Goal: Task Accomplishment & Management: Complete application form

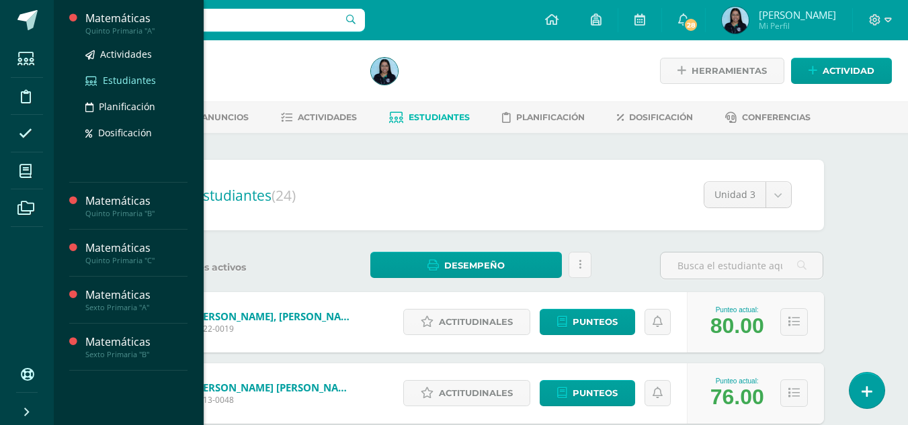
click at [116, 78] on span "Estudiantes" at bounding box center [129, 80] width 53 height 13
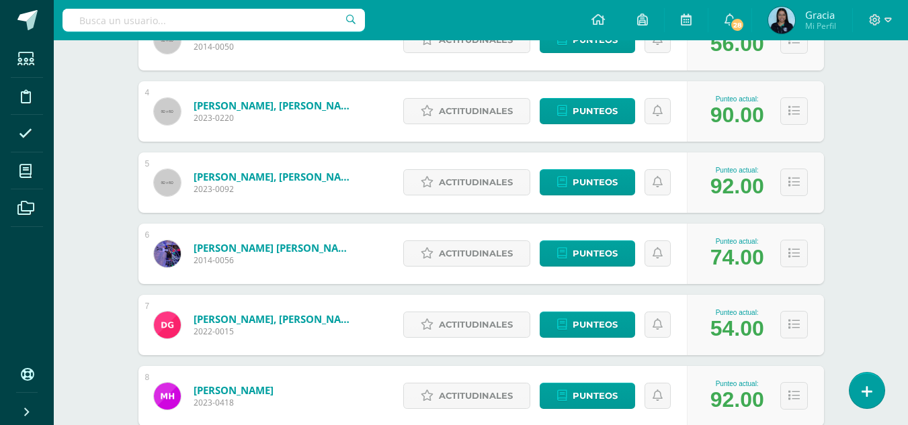
scroll to position [373, 0]
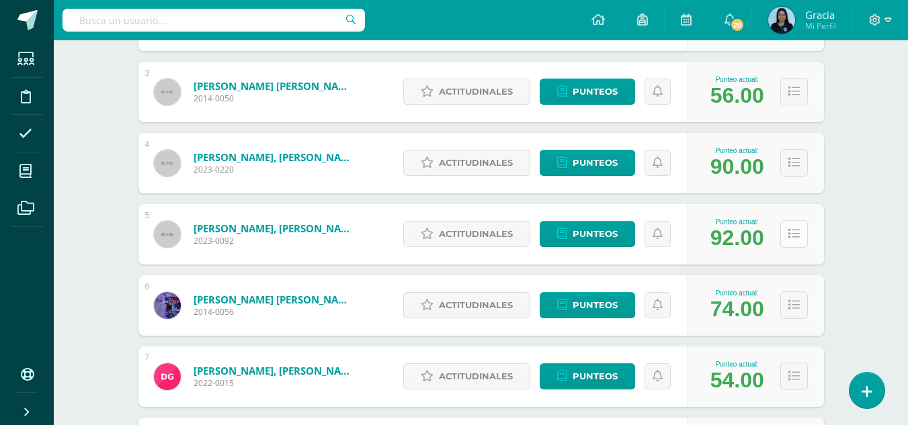
click at [788, 238] on icon at bounding box center [793, 233] width 11 height 11
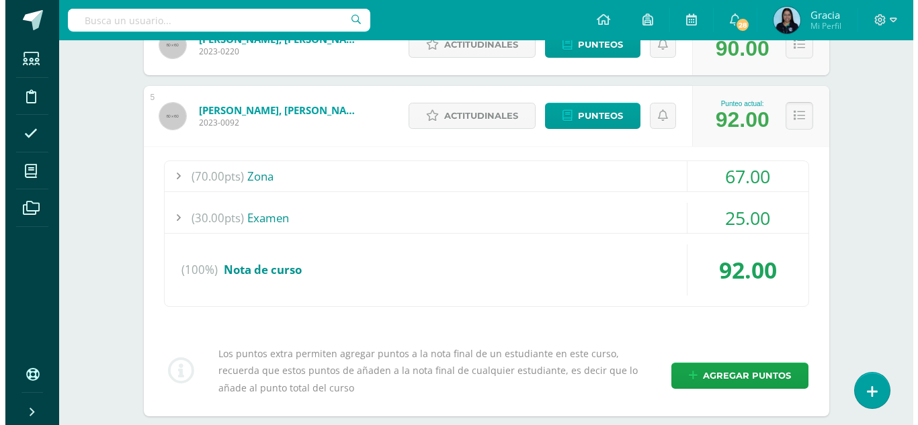
scroll to position [493, 0]
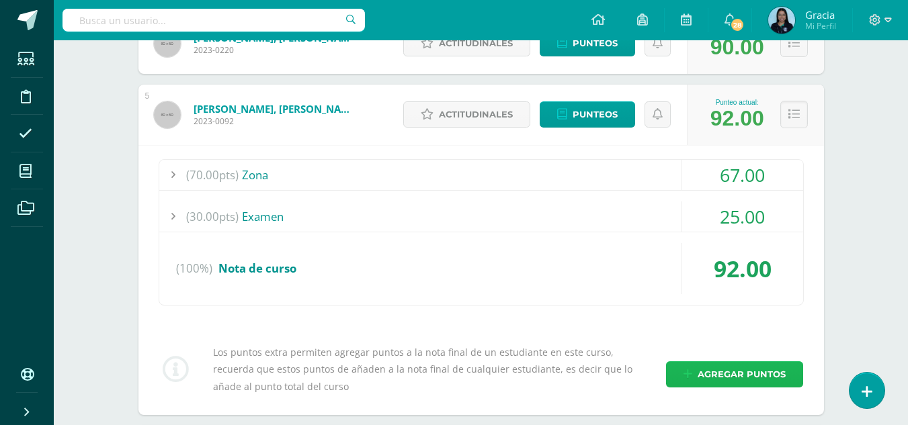
click at [696, 376] on link "Agregar puntos" at bounding box center [734, 375] width 137 height 26
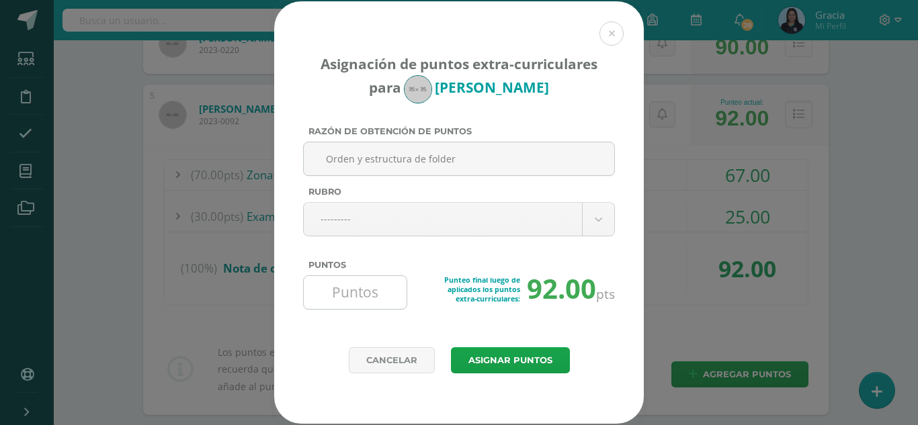
type input "Orden y estructura de folder"
click at [367, 292] on input "Puntos" at bounding box center [355, 292] width 92 height 33
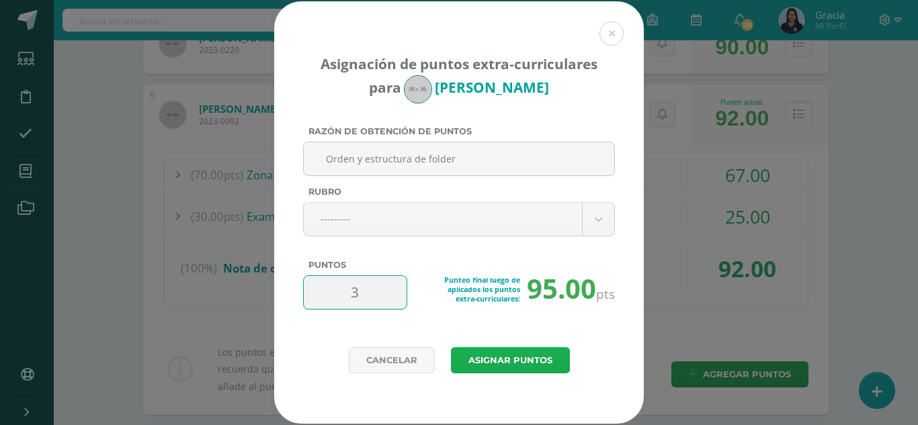
type input "3"
click at [509, 358] on button "Asignar puntos" at bounding box center [510, 360] width 119 height 26
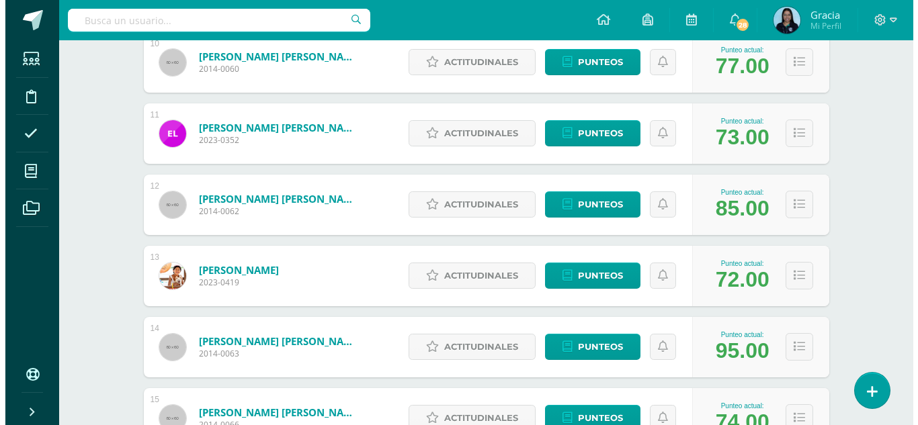
scroll to position [880, 0]
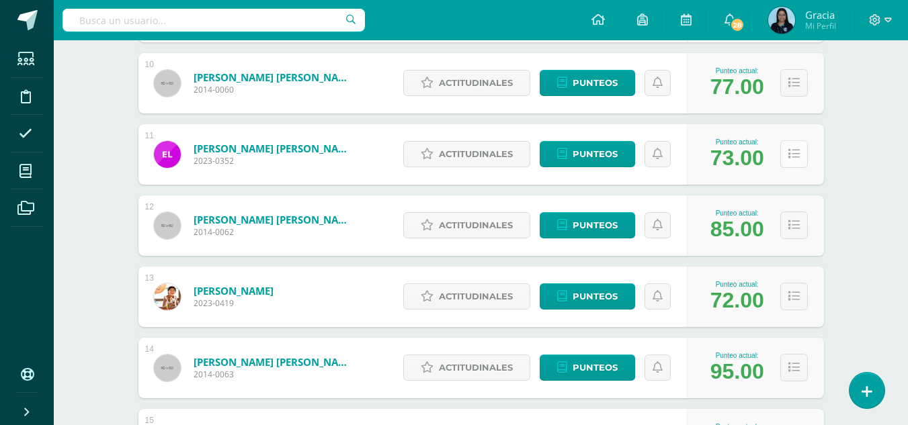
click at [796, 162] on button at bounding box center [794, 154] width 28 height 28
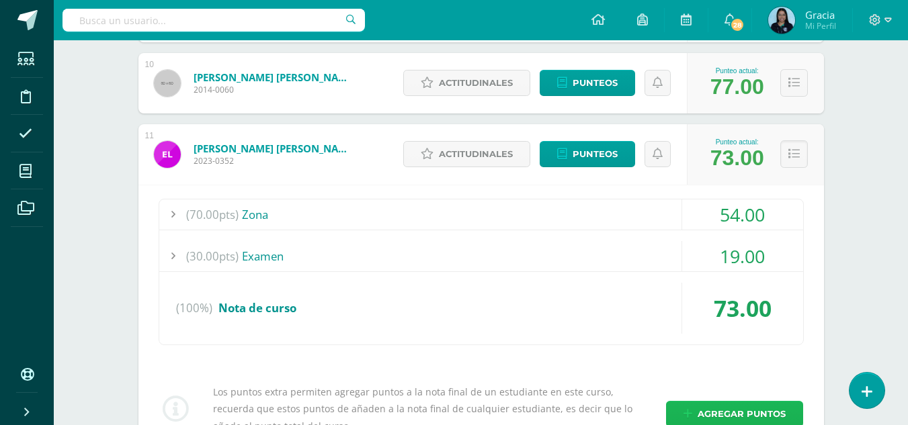
click at [699, 402] on span "Agregar puntos" at bounding box center [742, 414] width 88 height 25
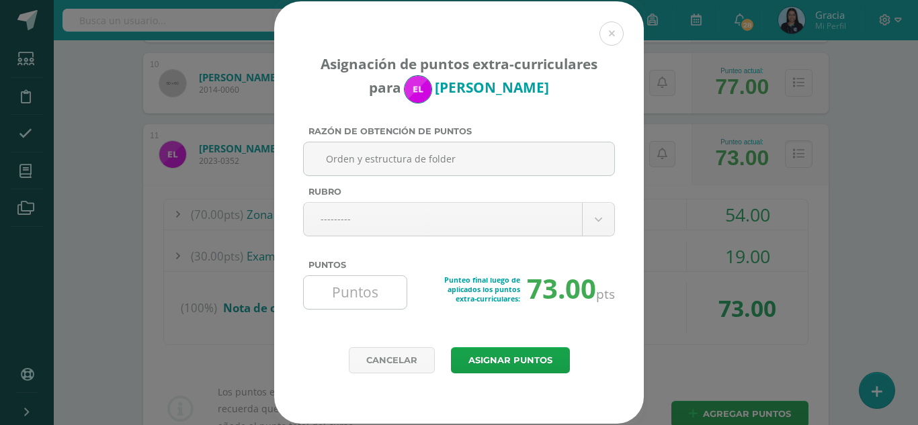
type input "Orden y estructura de folder"
click at [353, 286] on input "Puntos" at bounding box center [355, 292] width 92 height 33
type input "2"
type input "3"
click at [522, 358] on button "Asignar puntos" at bounding box center [510, 360] width 119 height 26
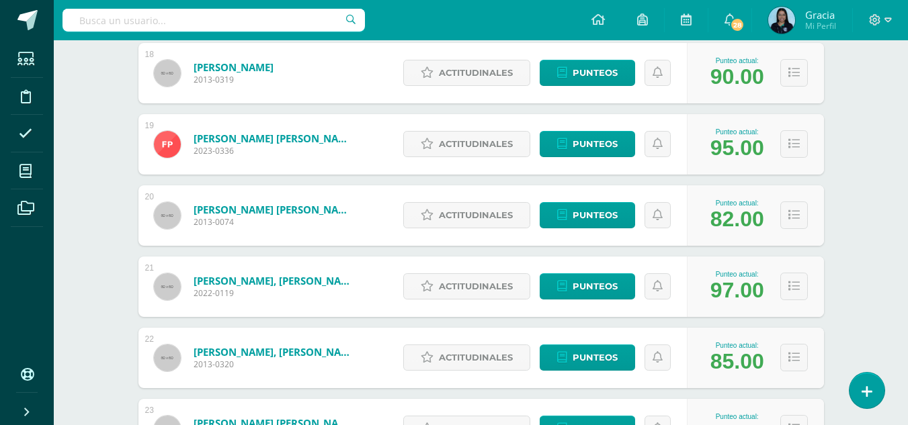
scroll to position [1464, 0]
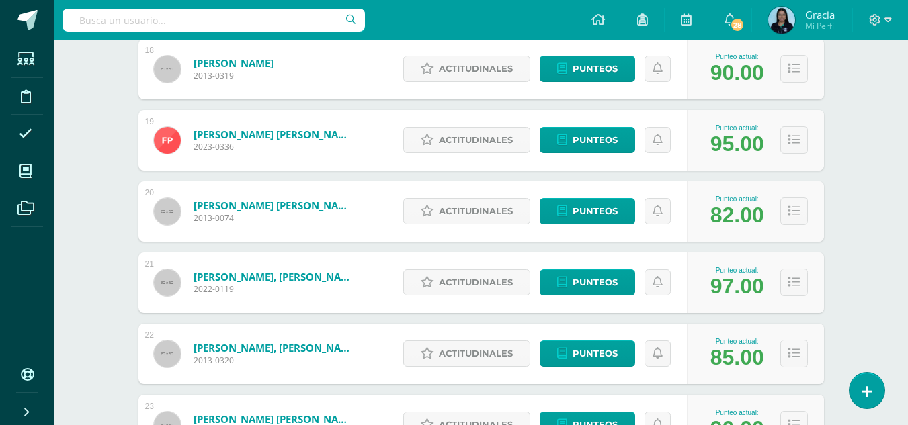
click at [790, 298] on div "Punteo actual: 97.00" at bounding box center [755, 283] width 137 height 60
click at [794, 291] on button at bounding box center [794, 283] width 28 height 28
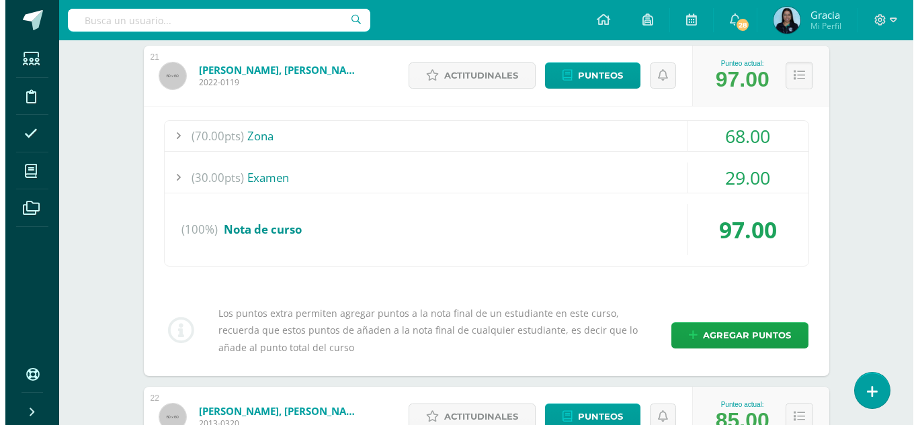
scroll to position [1673, 0]
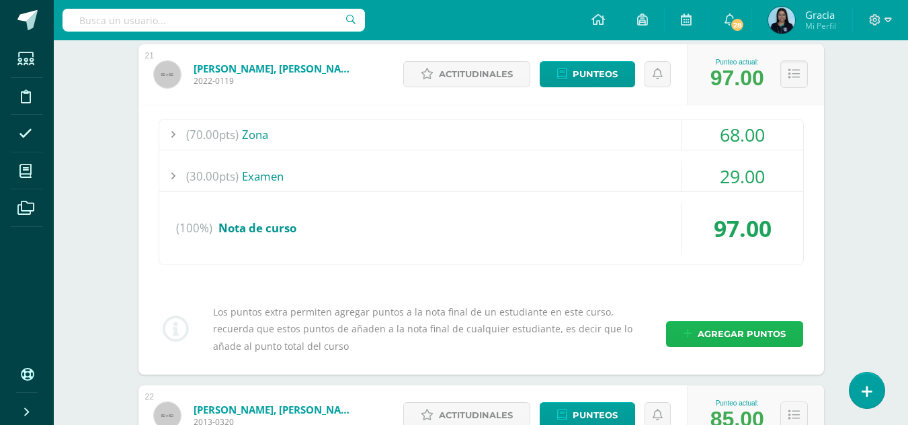
click at [705, 337] on span "Agregar puntos" at bounding box center [742, 334] width 88 height 25
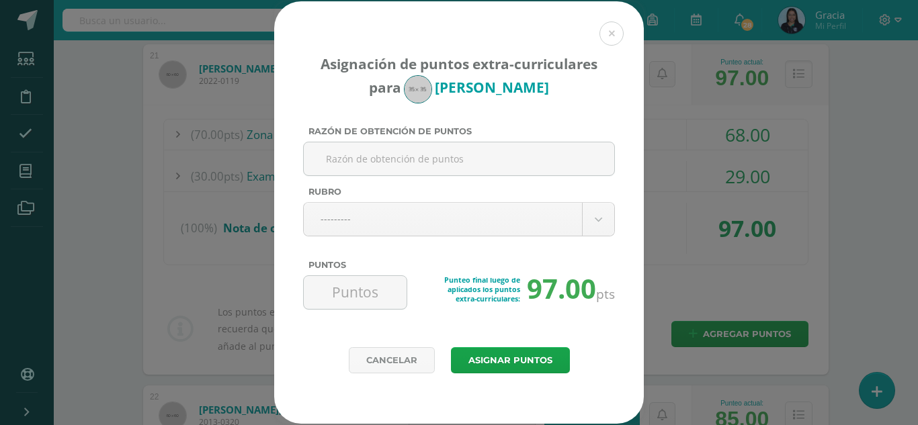
paste input "Orden y estructura de folder"
type input "Orden y estructura de folder"
click at [350, 298] on input "Puntos" at bounding box center [355, 292] width 92 height 33
type input "3"
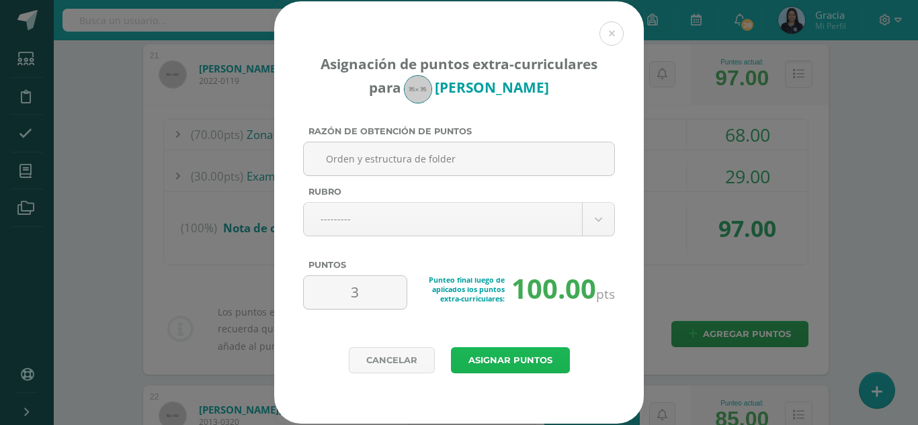
click at [473, 355] on button "Asignar puntos" at bounding box center [510, 360] width 119 height 26
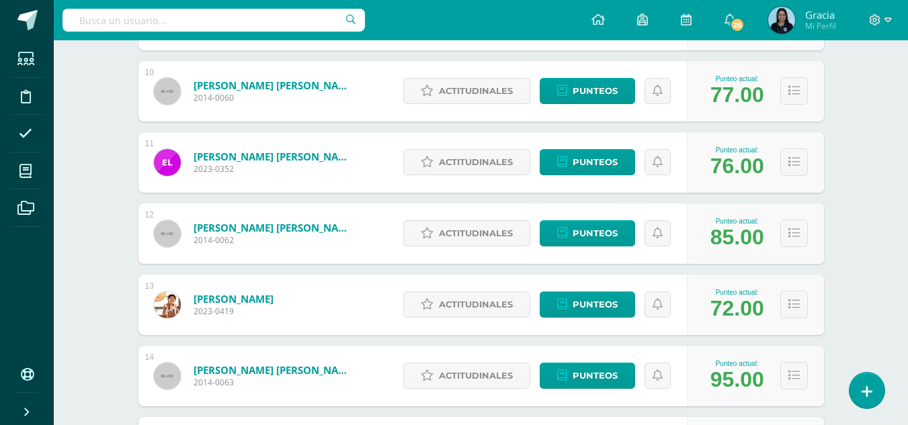
scroll to position [955, 0]
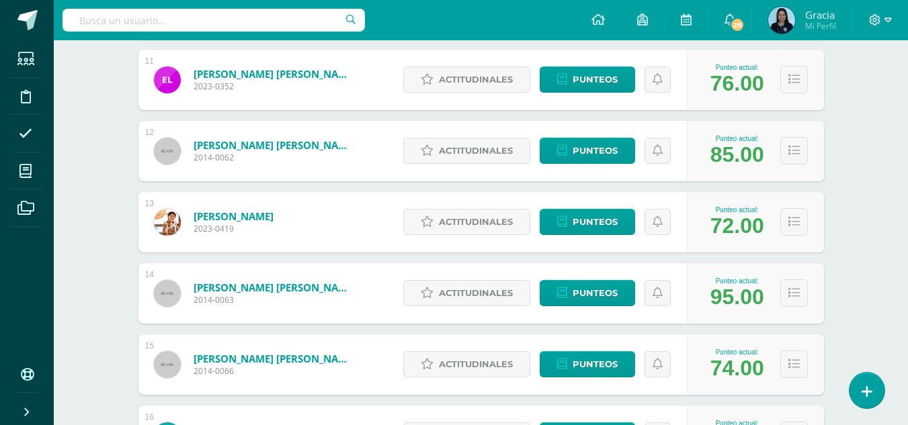
click at [816, 228] on div "Punteo actual: 72.00" at bounding box center [755, 222] width 137 height 60
click at [798, 227] on icon at bounding box center [793, 221] width 11 height 11
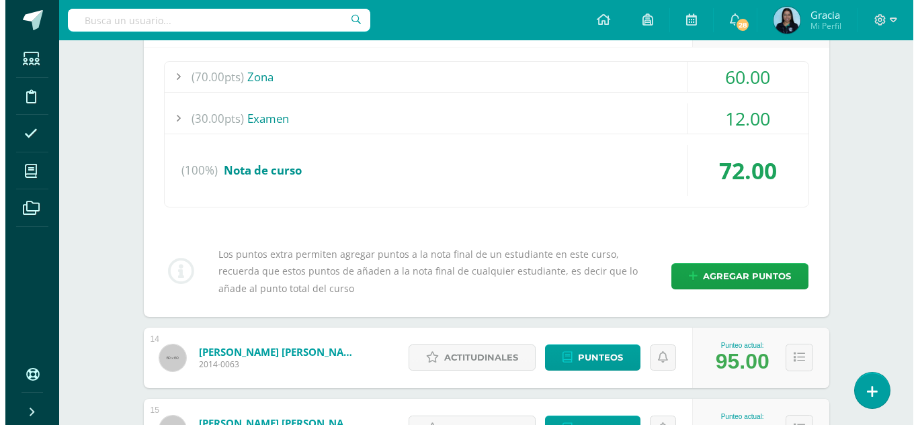
scroll to position [1161, 0]
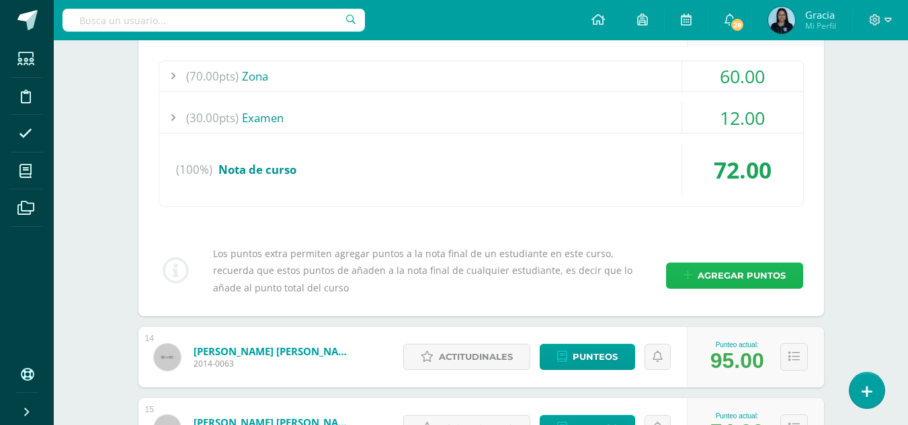
click at [754, 269] on span "Agregar puntos" at bounding box center [742, 275] width 88 height 25
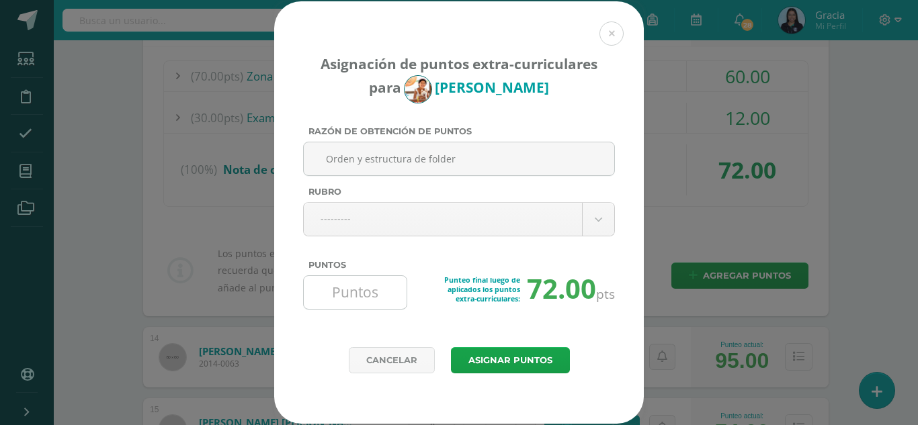
type input "Orden y estructura de folder"
click at [344, 293] on input "Puntos" at bounding box center [355, 292] width 92 height 33
type input "3"
click at [497, 353] on button "Asignar puntos" at bounding box center [510, 360] width 119 height 26
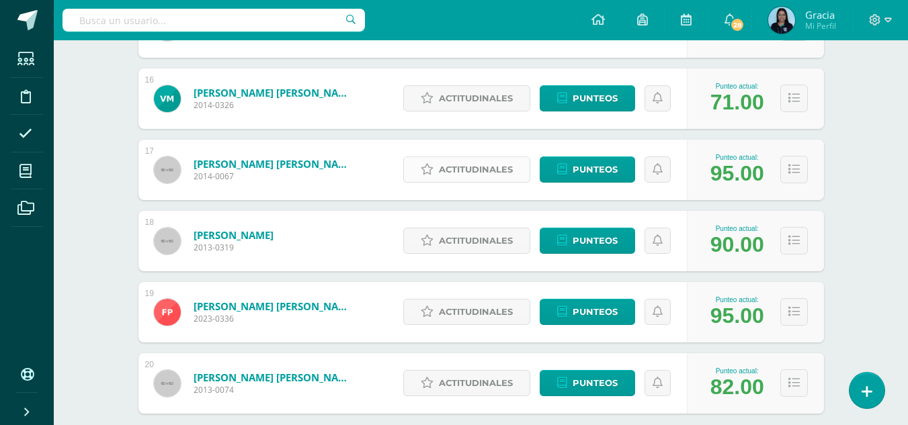
scroll to position [1293, 0]
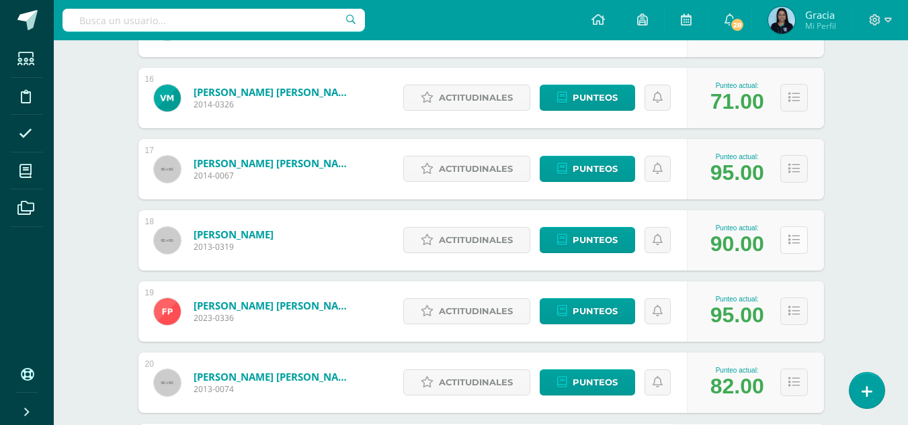
click at [792, 246] on icon at bounding box center [793, 240] width 11 height 11
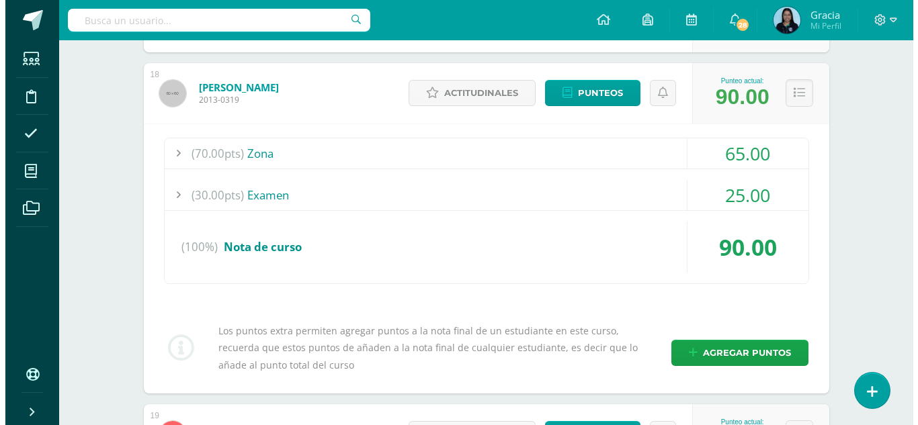
scroll to position [1442, 0]
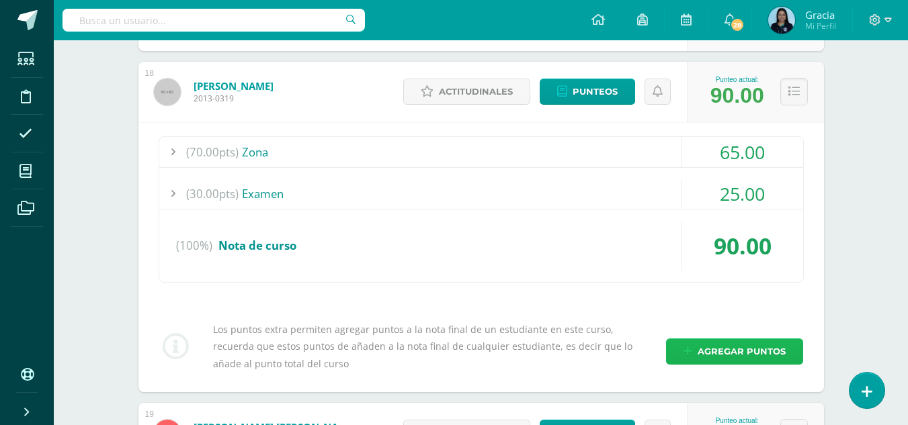
click at [708, 342] on span "Agregar puntos" at bounding box center [742, 351] width 88 height 25
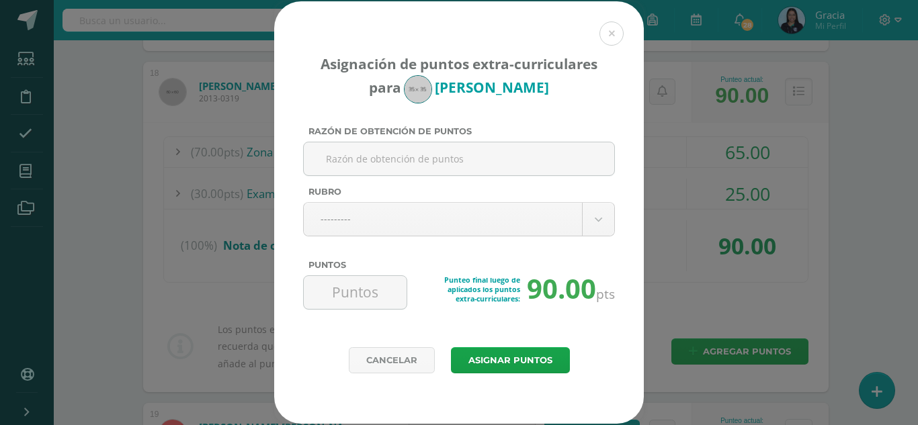
paste input "Orden y estructura de folder"
type input "Orden y estructura de folder"
click at [381, 300] on input "Puntos" at bounding box center [355, 292] width 92 height 33
type input "2"
click at [484, 362] on button "Asignar puntos" at bounding box center [510, 360] width 119 height 26
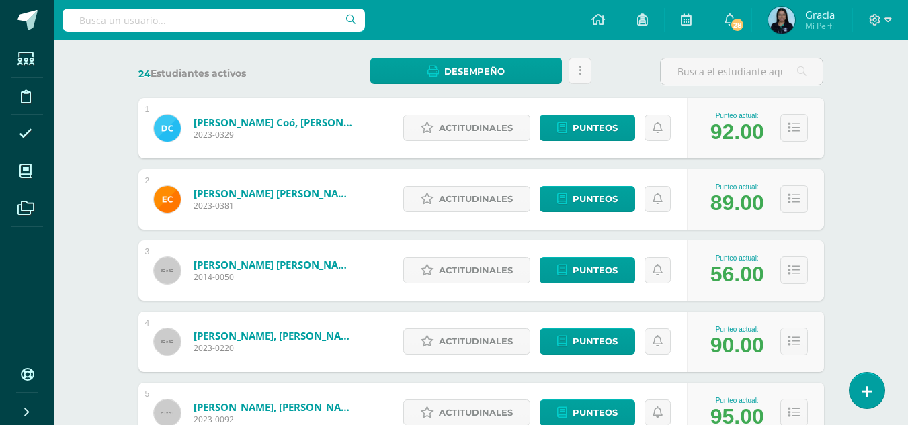
scroll to position [195, 0]
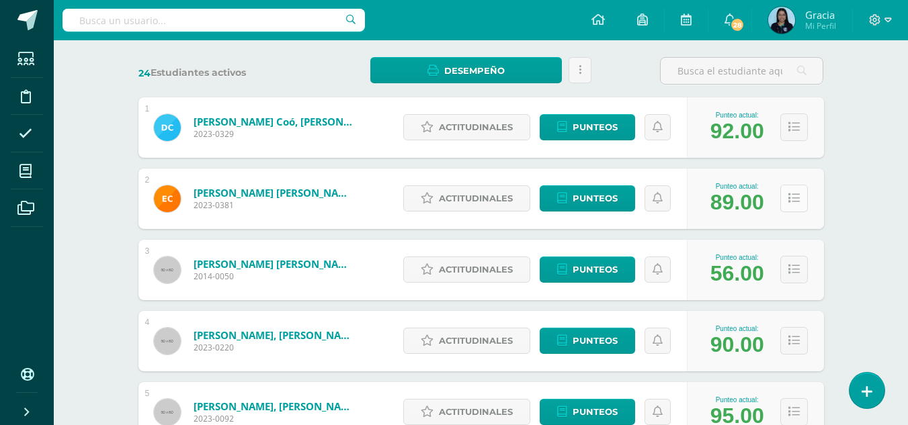
click at [796, 207] on button at bounding box center [794, 199] width 28 height 28
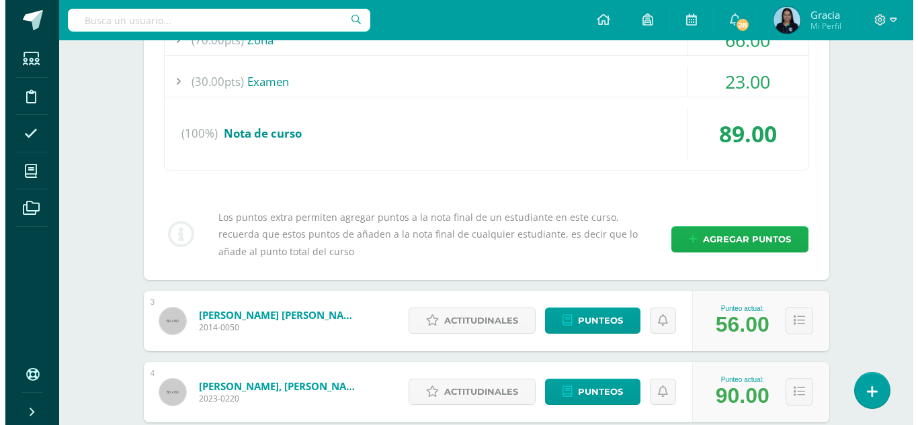
scroll to position [425, 0]
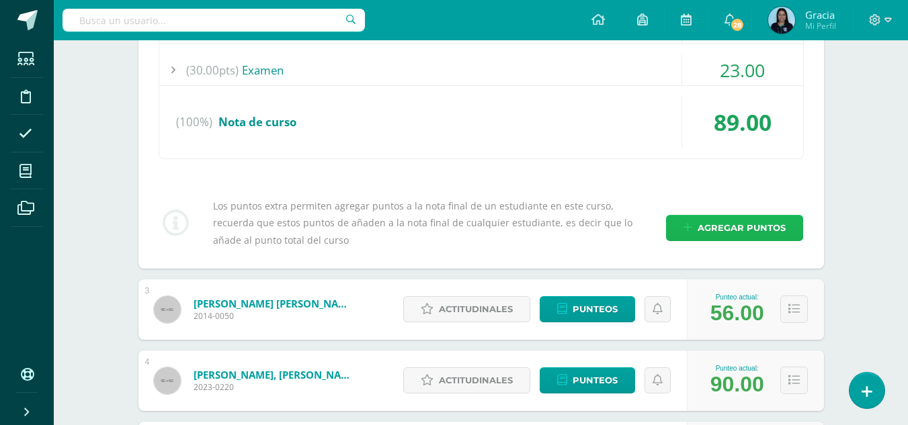
click at [742, 233] on span "Agregar puntos" at bounding box center [742, 228] width 88 height 25
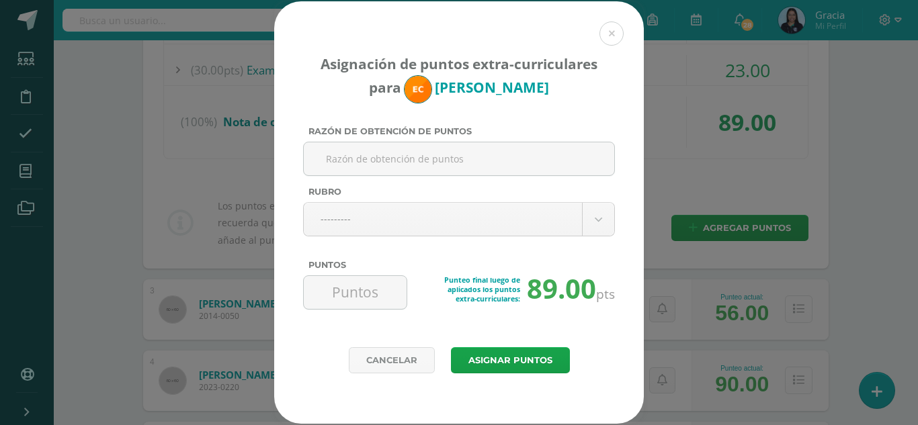
paste input "Orden y estructura de folder"
type input "Orden y estructura de folder"
click at [347, 304] on input "Puntos" at bounding box center [355, 292] width 92 height 33
type input "3"
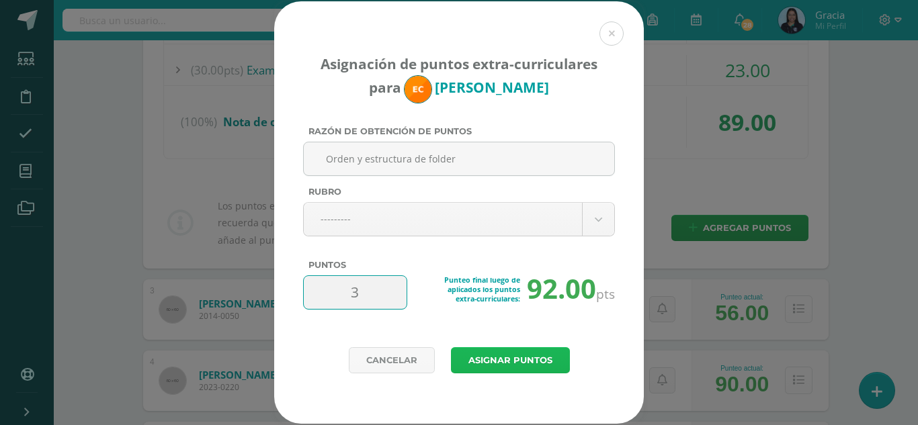
click at [474, 366] on button "Asignar puntos" at bounding box center [510, 360] width 119 height 26
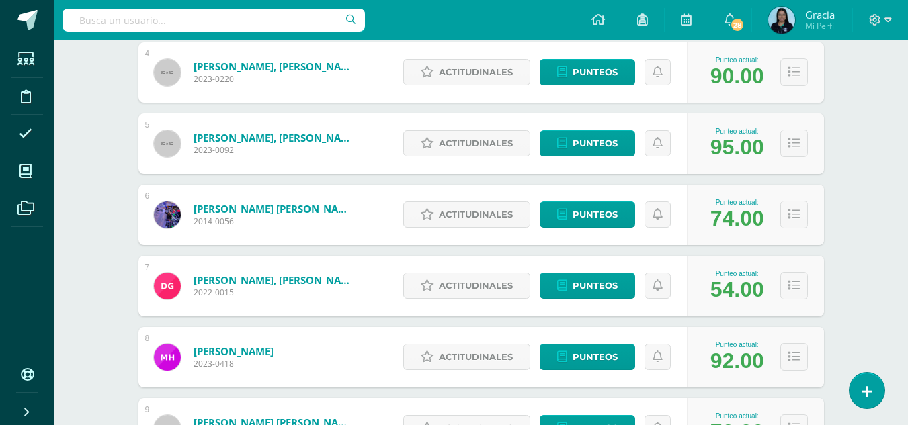
scroll to position [464, 0]
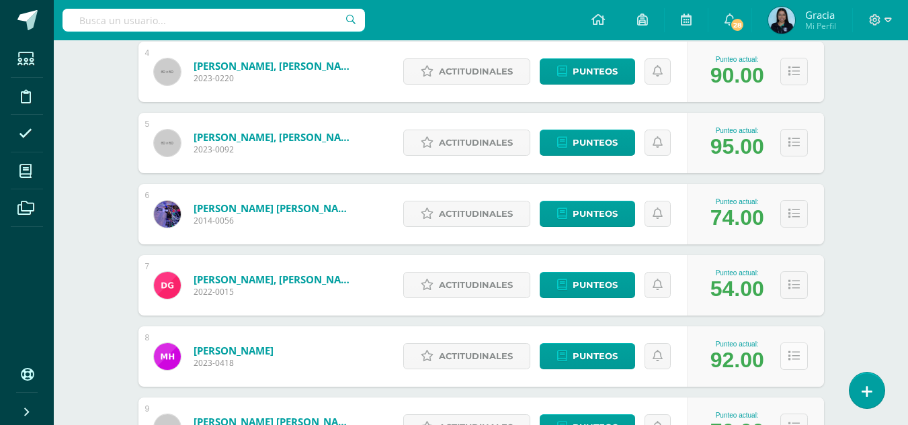
click at [790, 351] on icon at bounding box center [793, 356] width 11 height 11
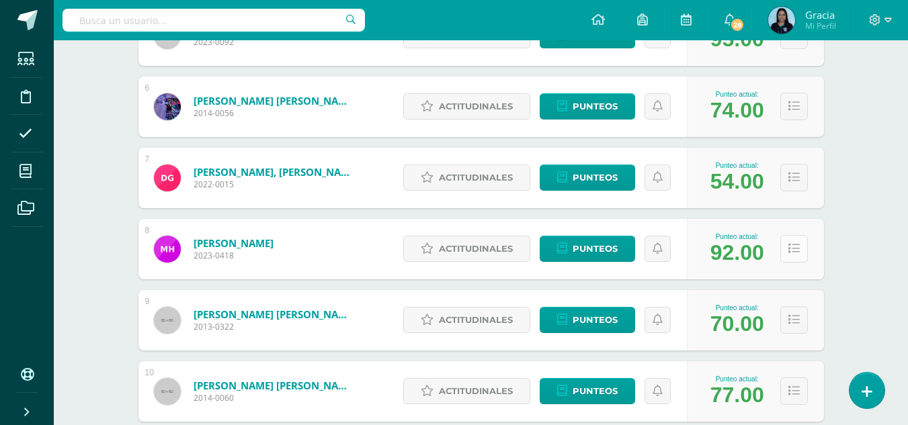
scroll to position [573, 0]
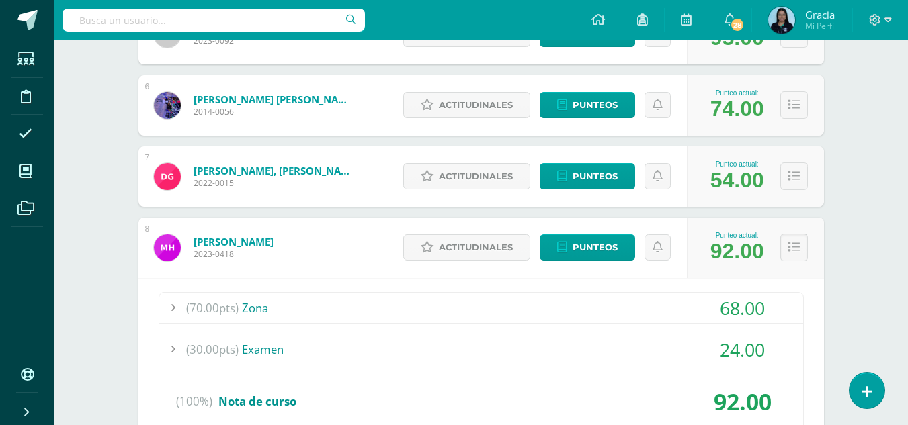
click at [797, 249] on icon at bounding box center [793, 247] width 11 height 11
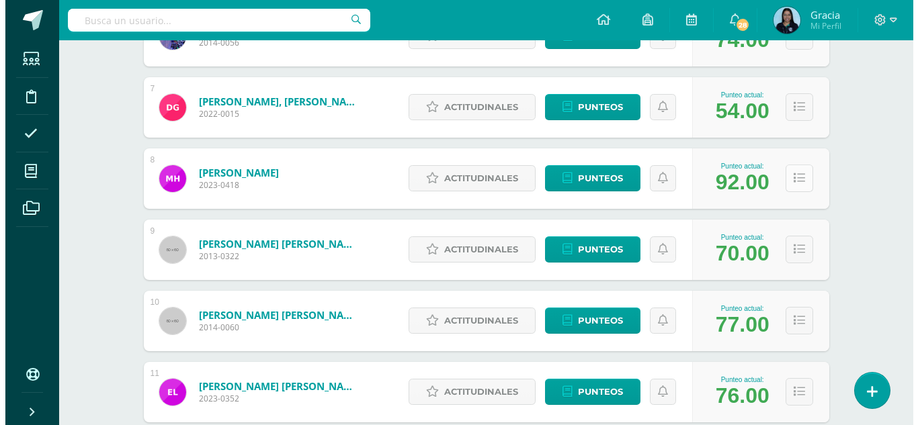
scroll to position [657, 0]
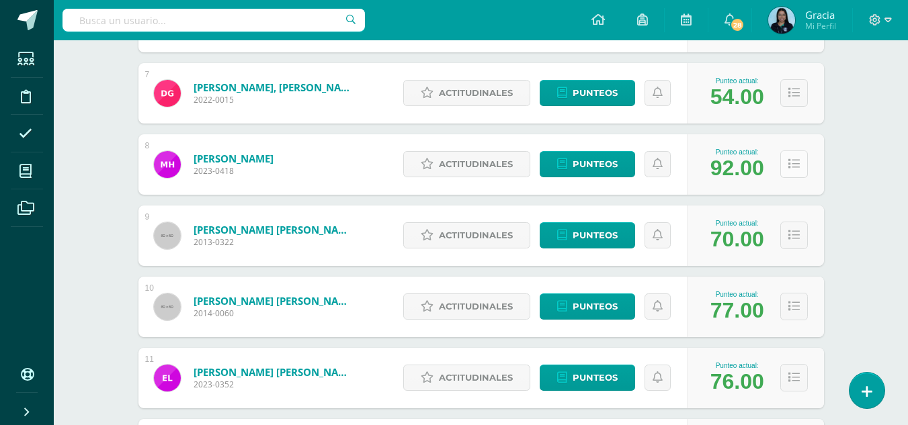
click at [796, 163] on icon at bounding box center [793, 164] width 11 height 11
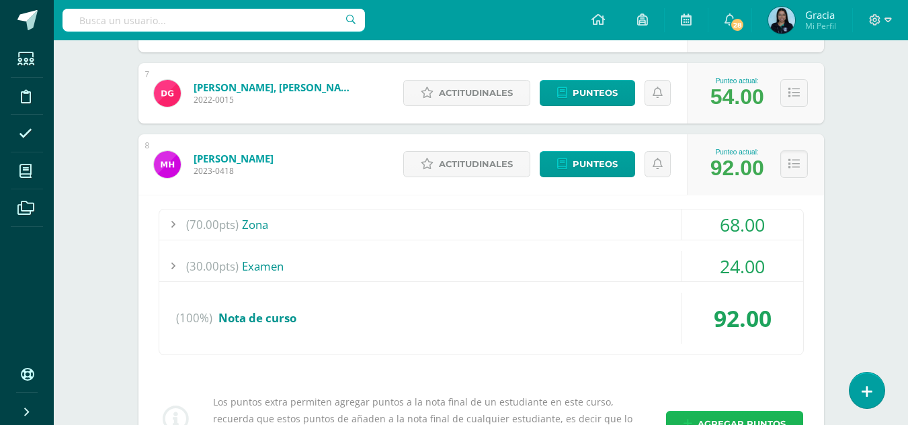
click at [702, 415] on span "Agregar puntos" at bounding box center [742, 424] width 88 height 25
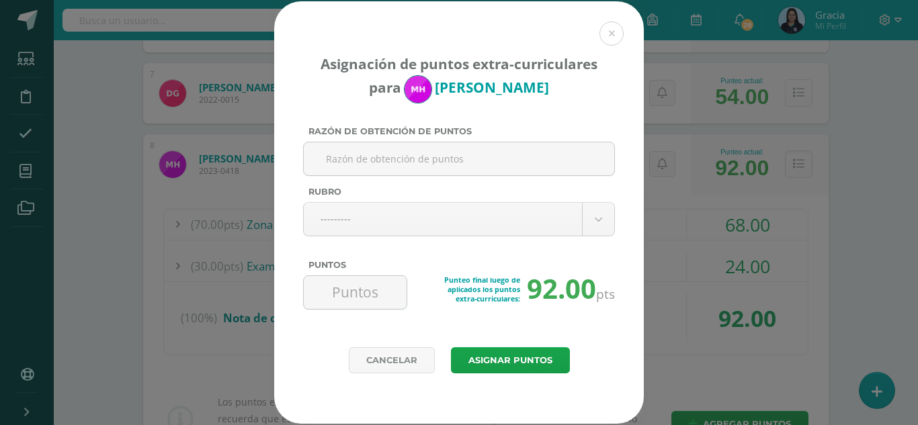
paste input "Orden y estructura de folder"
type input "Orden y estructura de folder"
click at [353, 290] on input "Puntos" at bounding box center [355, 292] width 92 height 33
type input "3"
click at [506, 363] on button "Asignar puntos" at bounding box center [510, 360] width 119 height 26
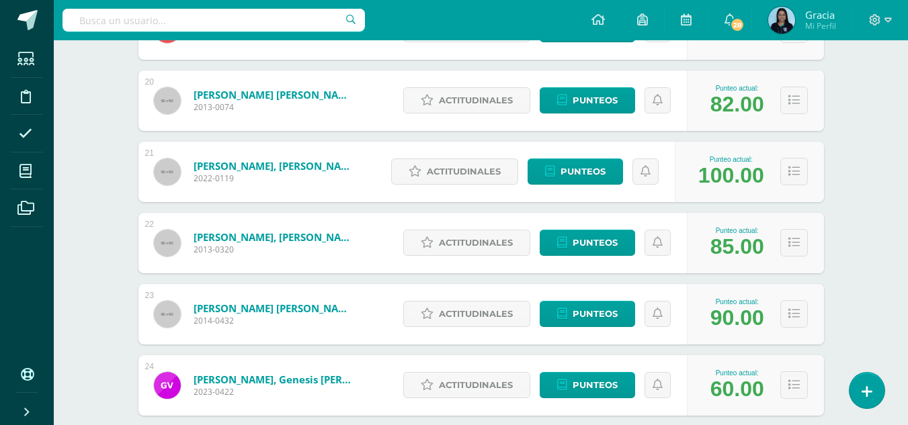
scroll to position [1628, 0]
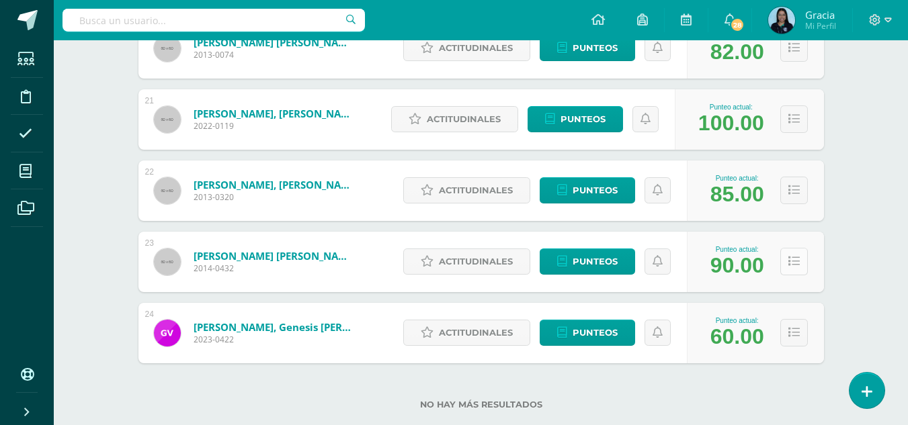
click at [803, 268] on button at bounding box center [794, 262] width 28 height 28
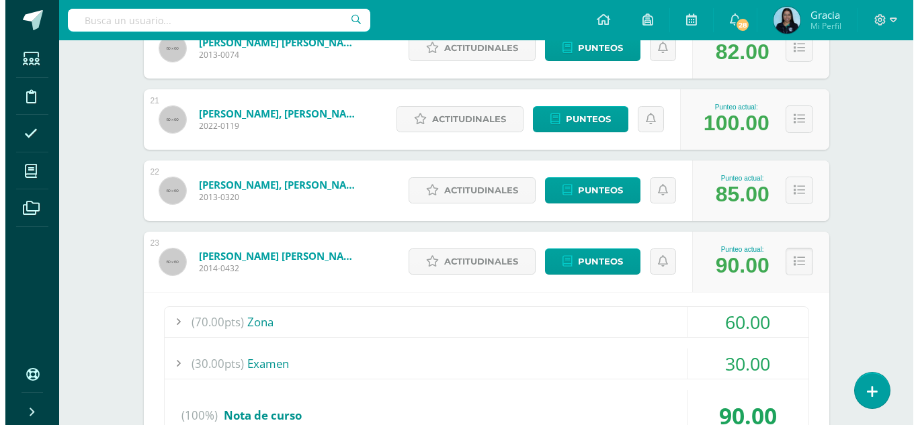
scroll to position [1925, 0]
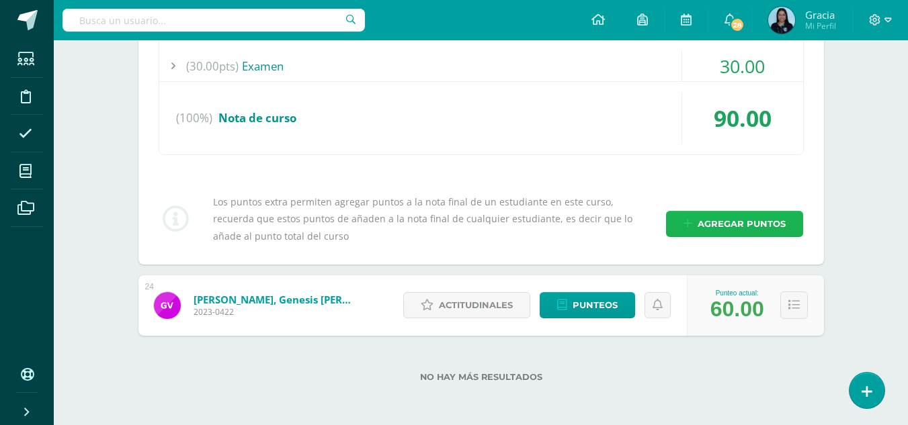
click at [743, 224] on span "Agregar puntos" at bounding box center [742, 224] width 88 height 25
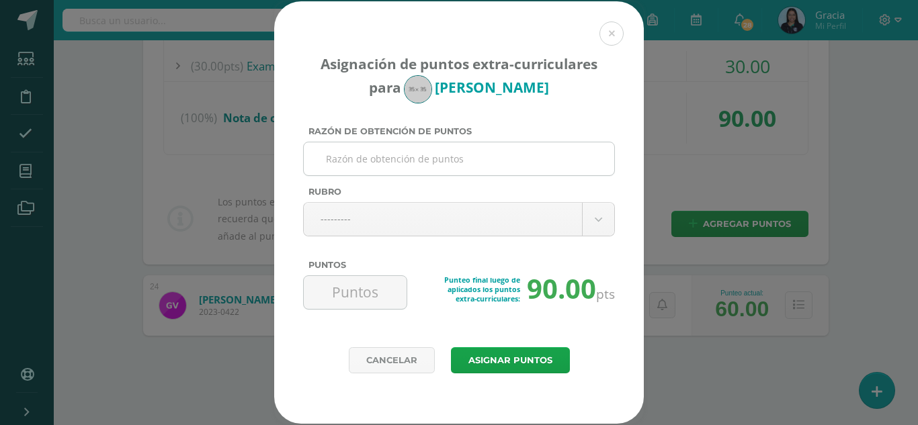
click at [448, 163] on input "Razón de obtención de puntos" at bounding box center [459, 158] width 300 height 33
paste input "Orden y estructura de folder"
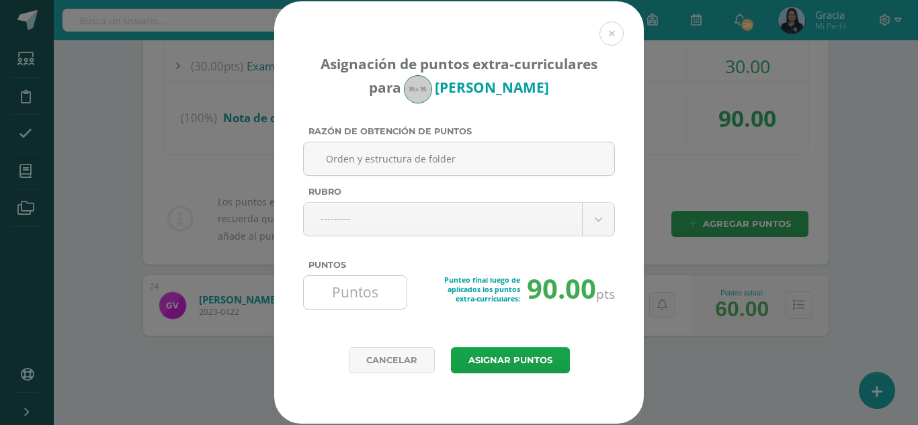
type input "Orden y estructura de folder"
click at [367, 292] on input "Puntos" at bounding box center [355, 292] width 92 height 33
type input "3"
click at [483, 356] on button "Asignar puntos" at bounding box center [510, 360] width 119 height 26
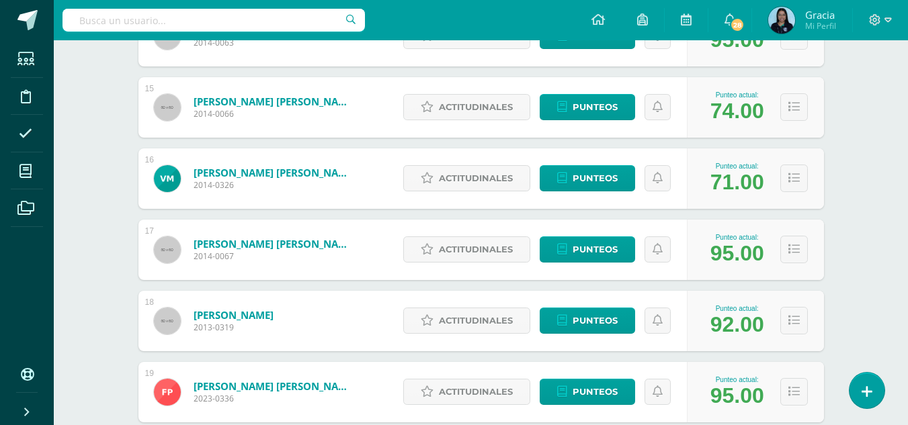
scroll to position [1212, 0]
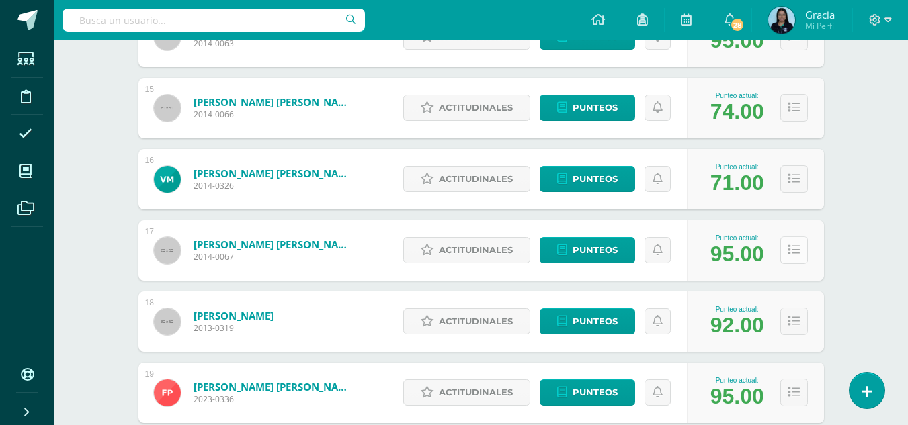
click at [790, 247] on icon at bounding box center [793, 250] width 11 height 11
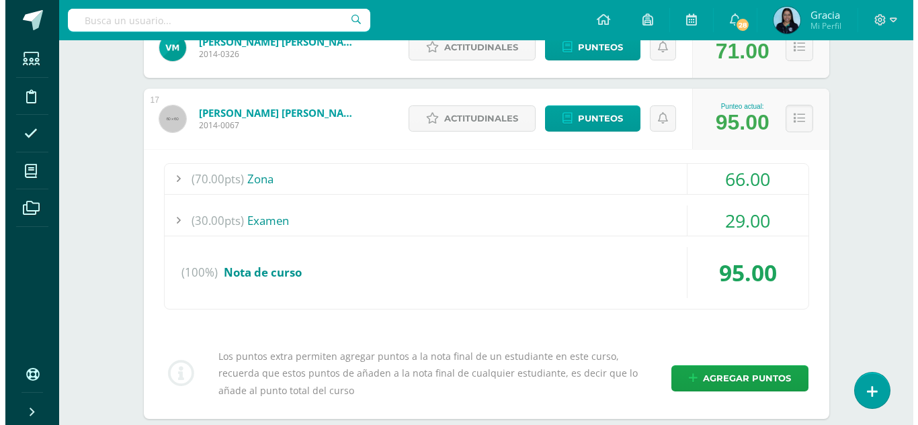
scroll to position [1345, 0]
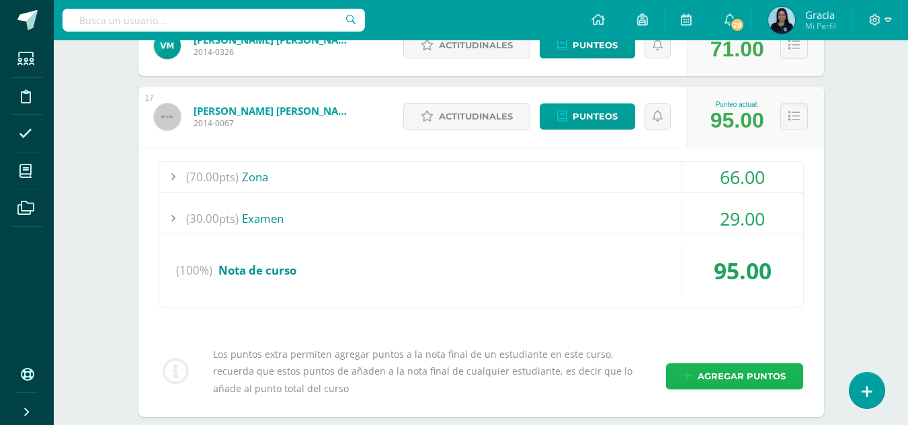
click at [703, 371] on span "Agregar puntos" at bounding box center [742, 376] width 88 height 25
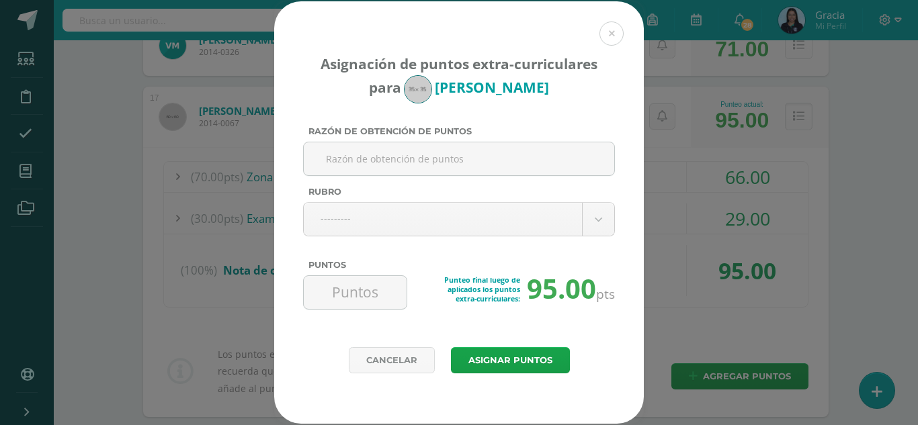
paste input "Orden y estructura de folder"
type input "Orden y estructura de folder"
click at [362, 303] on input "Puntos" at bounding box center [355, 292] width 92 height 33
type input "3"
click at [517, 358] on button "Asignar puntos" at bounding box center [510, 360] width 119 height 26
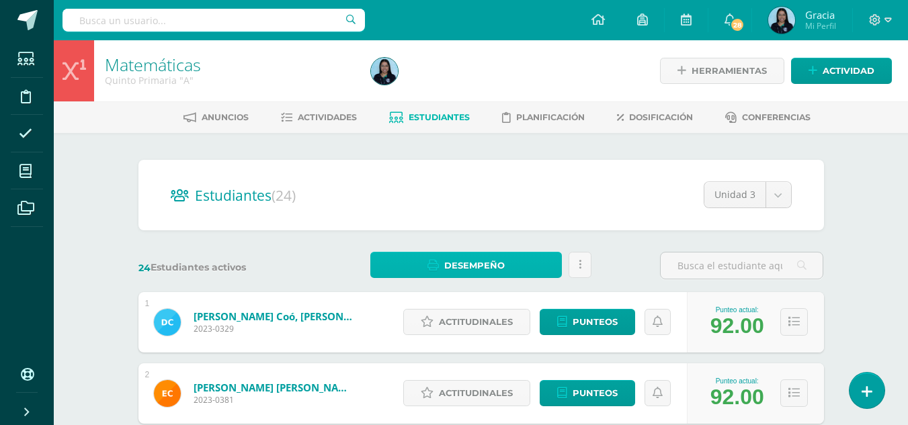
click at [456, 267] on span "Desempeño" at bounding box center [474, 265] width 60 height 25
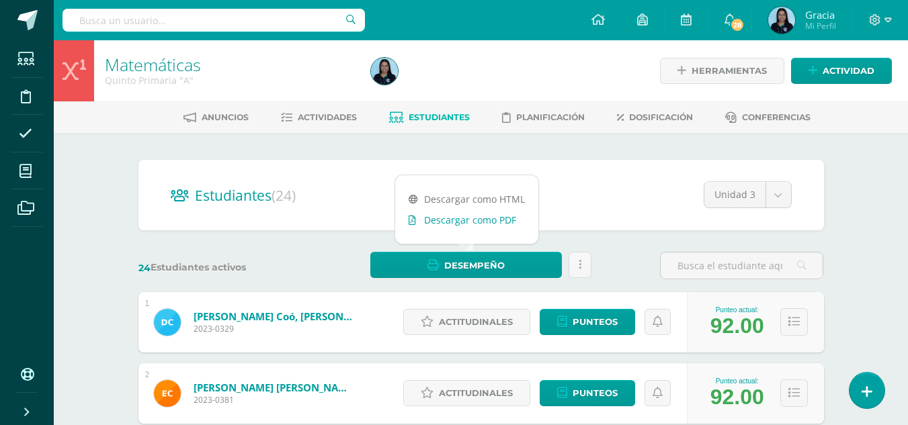
click at [448, 224] on link "Descargar como PDF" at bounding box center [466, 220] width 143 height 21
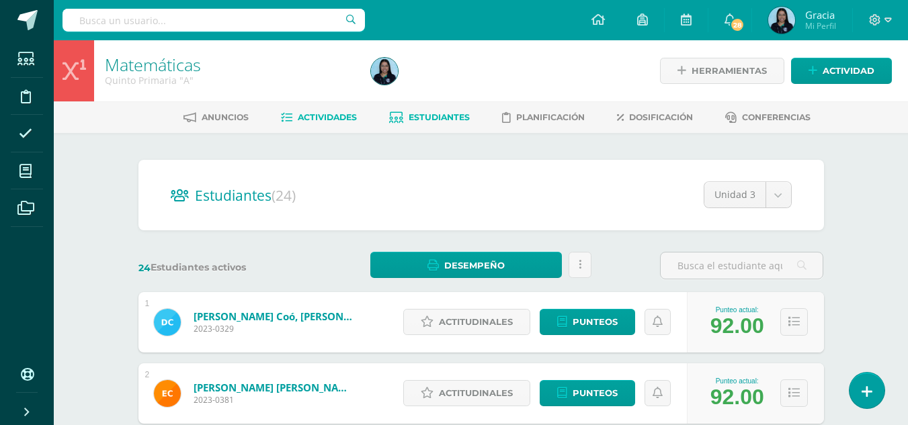
click at [330, 127] on link "Actividades" at bounding box center [319, 118] width 76 height 22
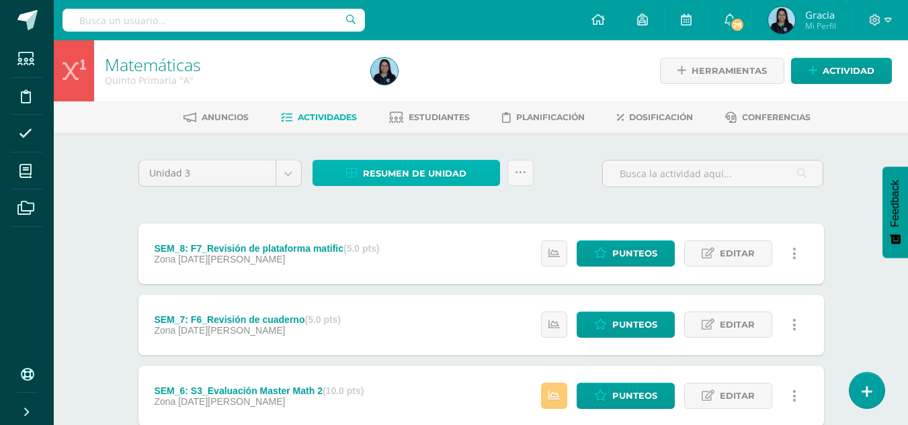
click at [386, 171] on span "Resumen de unidad" at bounding box center [414, 173] width 103 height 25
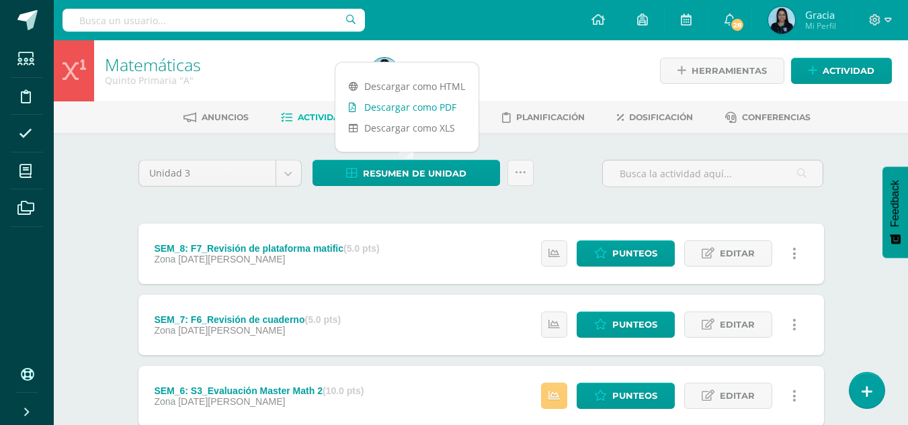
click at [376, 112] on link "Descargar como PDF" at bounding box center [406, 107] width 143 height 21
